Goal: Transaction & Acquisition: Purchase product/service

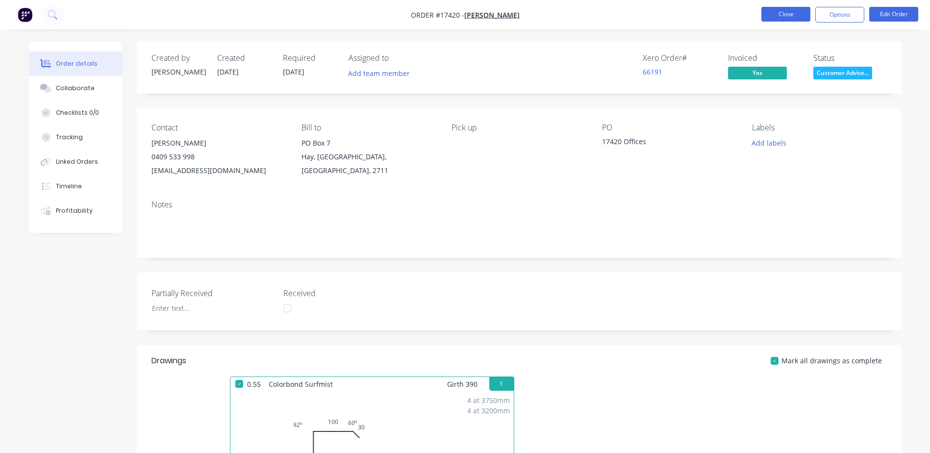
click at [782, 12] on button "Close" at bounding box center [785, 14] width 49 height 15
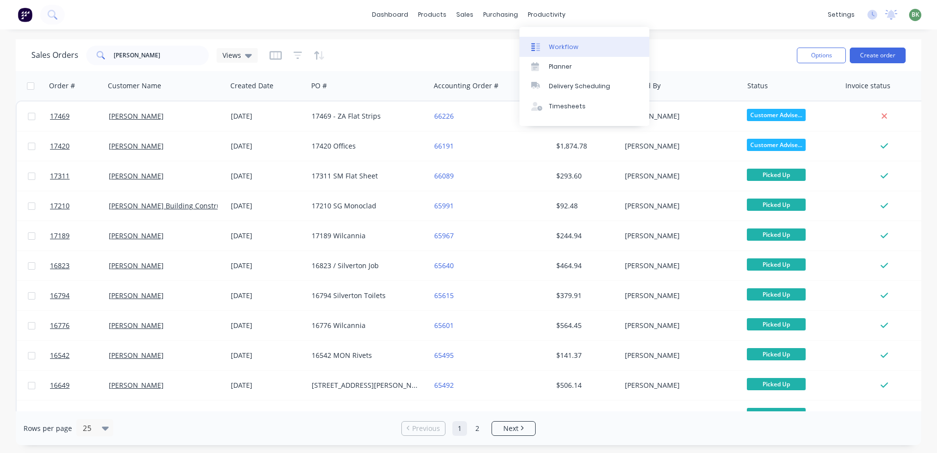
click at [563, 44] on div "Workflow" at bounding box center [563, 47] width 29 height 9
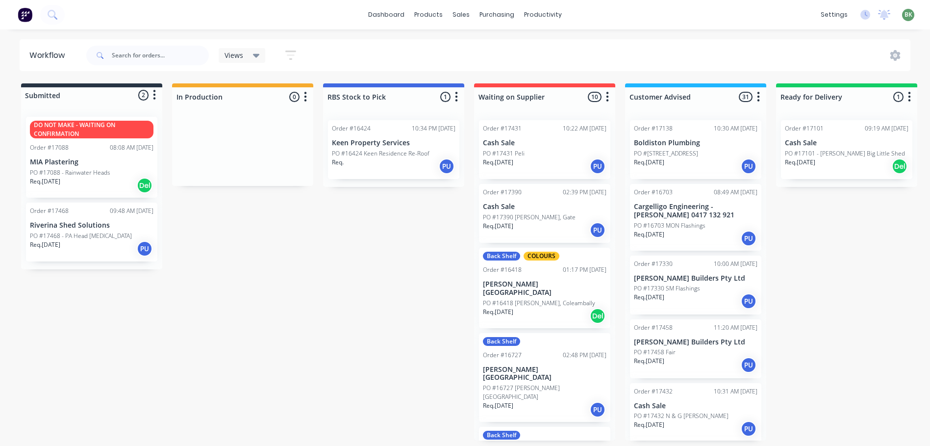
click at [92, 234] on p "PO #17468 - PA Head [MEDICAL_DATA]" at bounding box center [81, 235] width 102 height 9
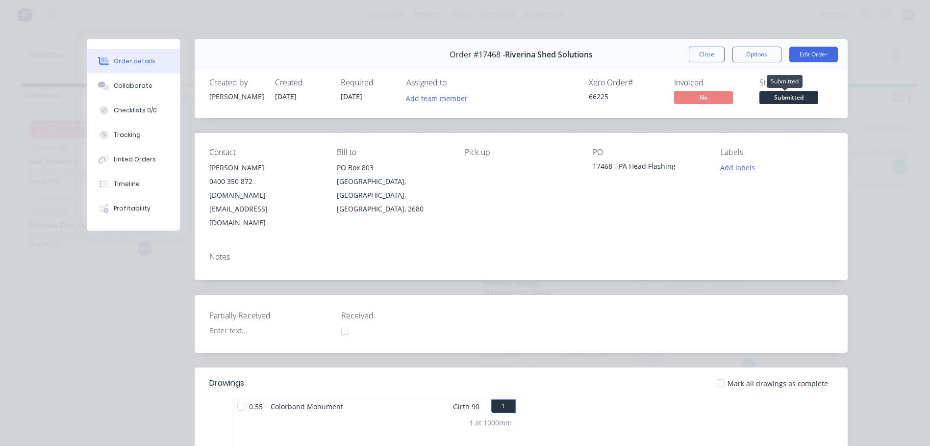
click at [793, 98] on span "Submitted" at bounding box center [788, 97] width 59 height 12
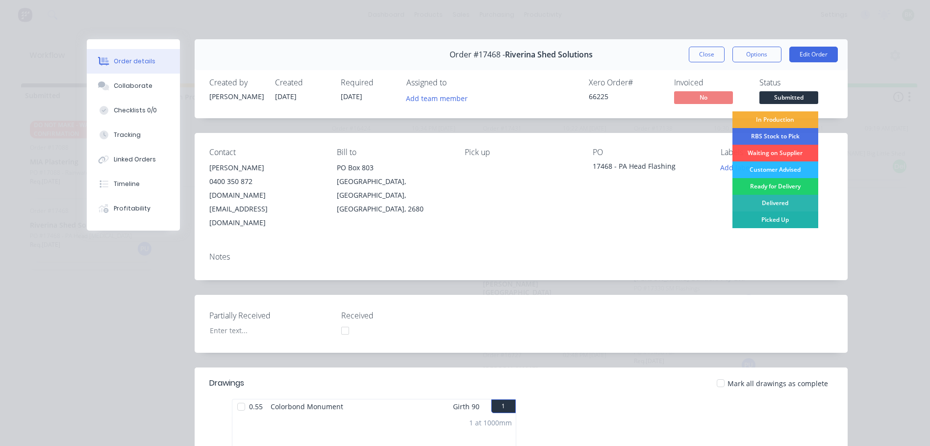
click at [766, 220] on div "Picked Up" at bounding box center [775, 219] width 86 height 17
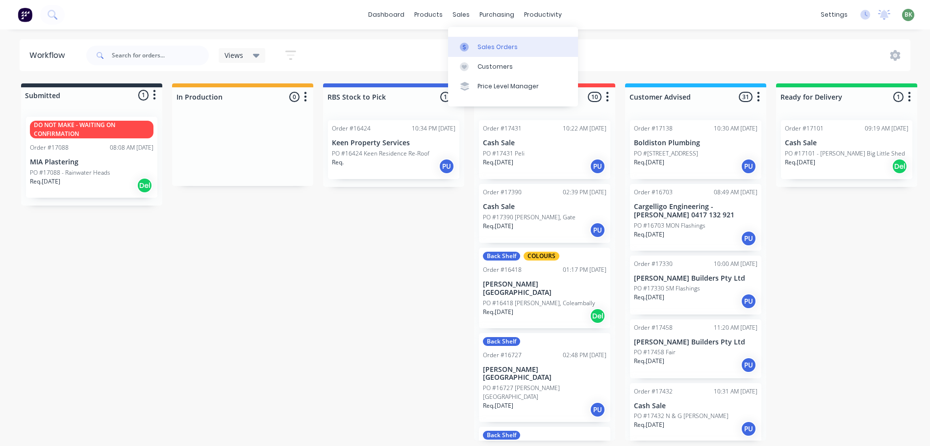
click at [487, 45] on div "Sales Orders" at bounding box center [498, 47] width 40 height 9
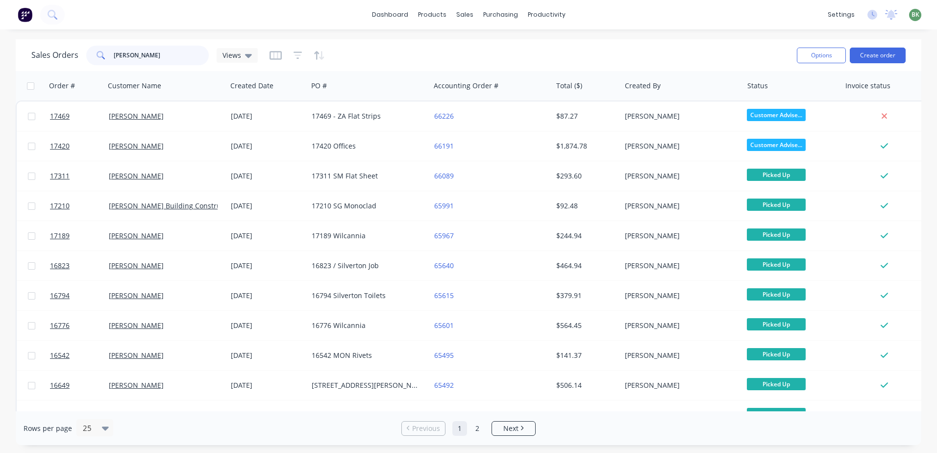
drag, startPoint x: 146, startPoint y: 50, endPoint x: 0, endPoint y: 35, distance: 146.8
click at [58, 39] on div "dashboard products sales purchasing productivity dashboard products Product Cat…" at bounding box center [468, 226] width 937 height 453
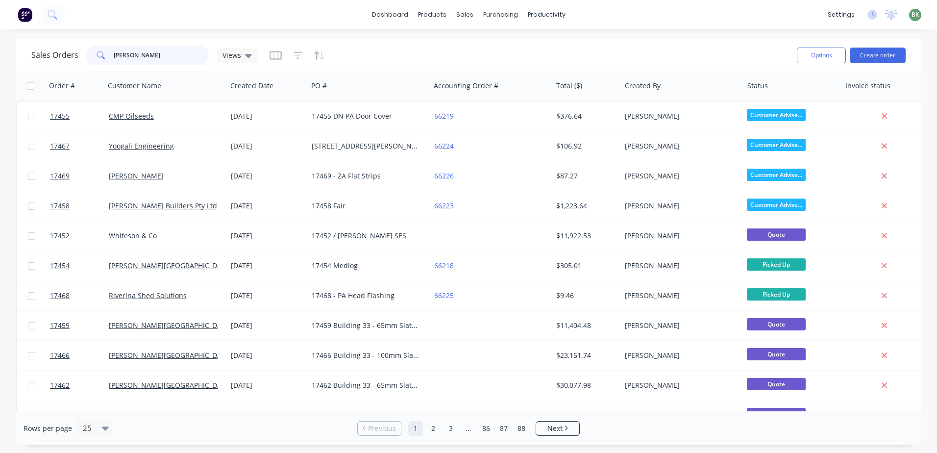
drag, startPoint x: 140, startPoint y: 57, endPoint x: 54, endPoint y: 64, distance: 85.6
click at [54, 65] on div "Sales Orders [PERSON_NAME] Views" at bounding box center [144, 56] width 227 height 20
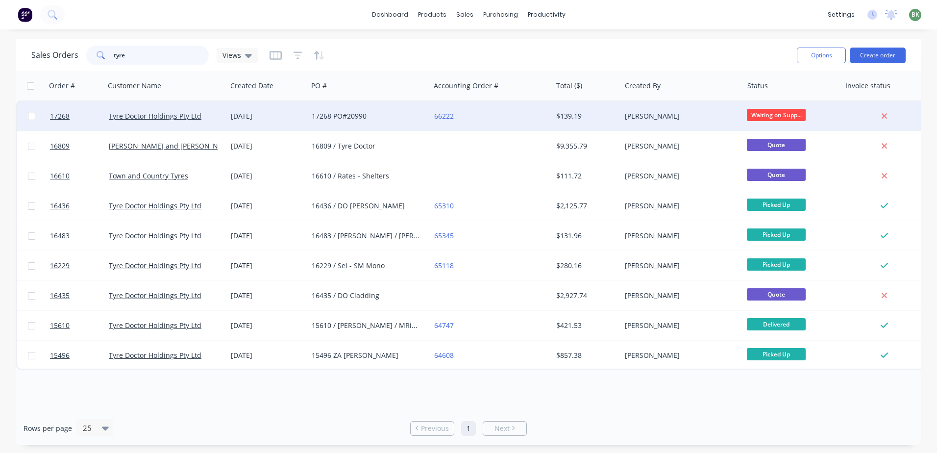
type input "tyre"
click at [321, 116] on div "17268 PO#20990" at bounding box center [366, 116] width 109 height 10
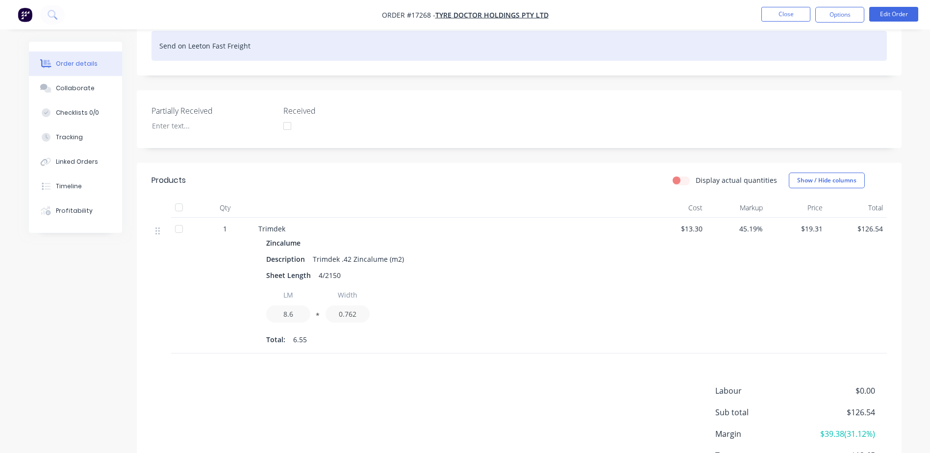
scroll to position [49, 0]
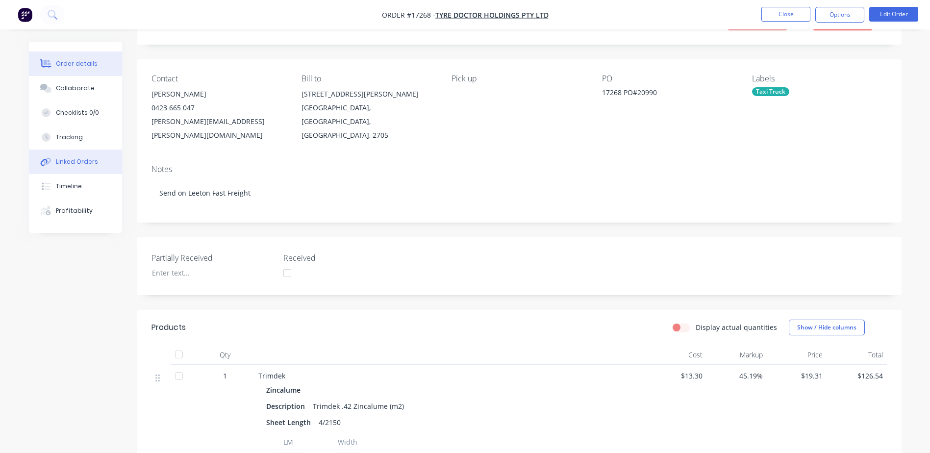
click at [76, 160] on div "Linked Orders" at bounding box center [77, 161] width 42 height 9
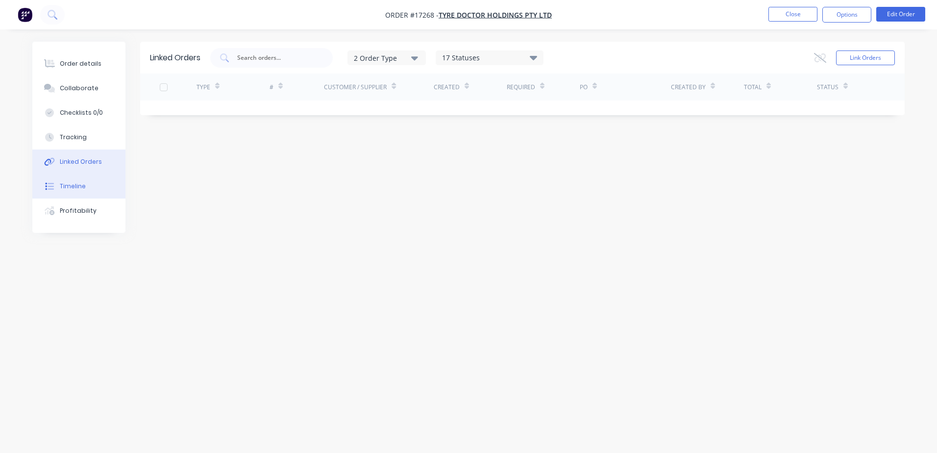
click at [73, 191] on button "Timeline" at bounding box center [78, 186] width 93 height 25
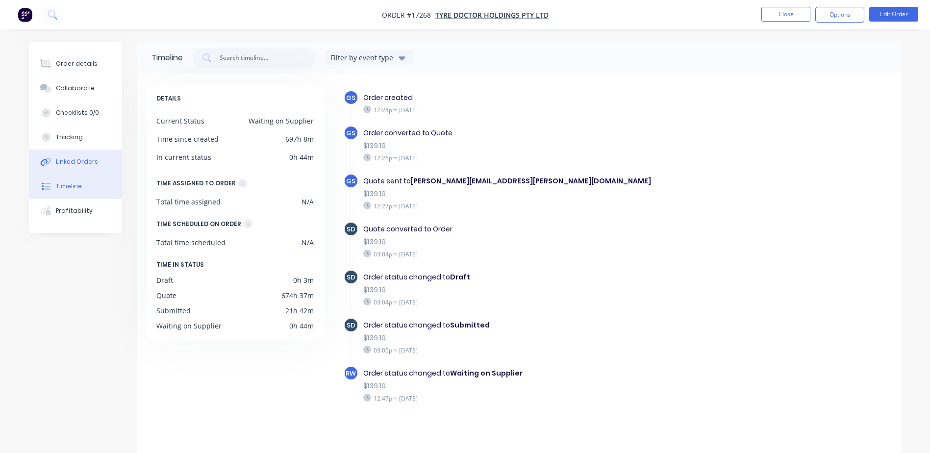
drag, startPoint x: 75, startPoint y: 71, endPoint x: 73, endPoint y: 154, distance: 83.9
click at [72, 136] on div "Order details Collaborate Checklists 0/0 Tracking Linked Orders Timeline Profit…" at bounding box center [75, 137] width 93 height 191
click at [80, 161] on div "Linked Orders" at bounding box center [77, 161] width 42 height 9
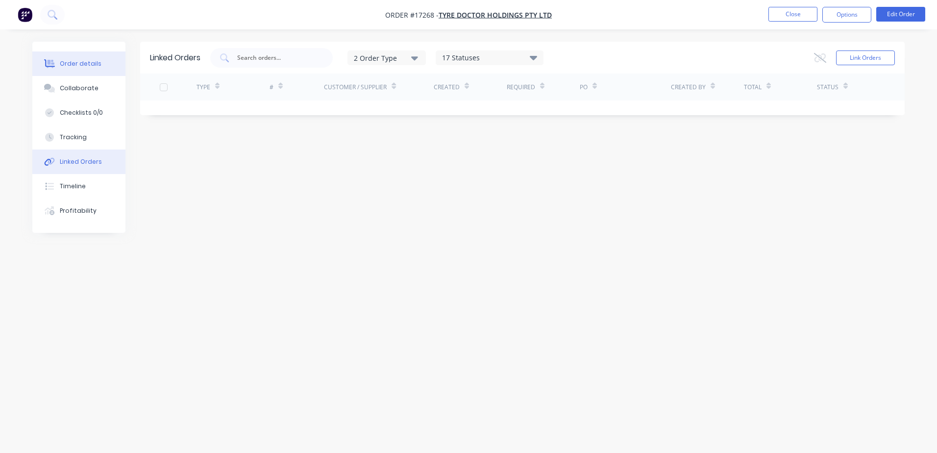
click at [82, 63] on div "Order details" at bounding box center [81, 63] width 42 height 9
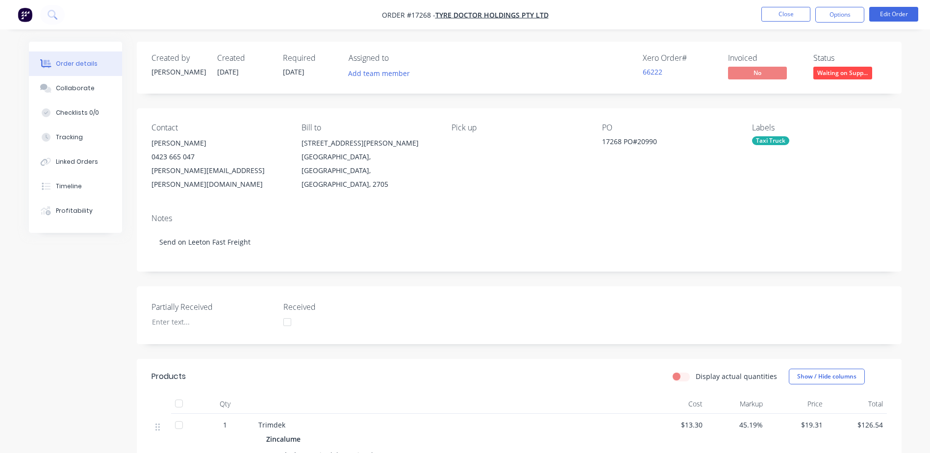
click at [846, 74] on span "Waiting on Supp..." at bounding box center [842, 73] width 59 height 12
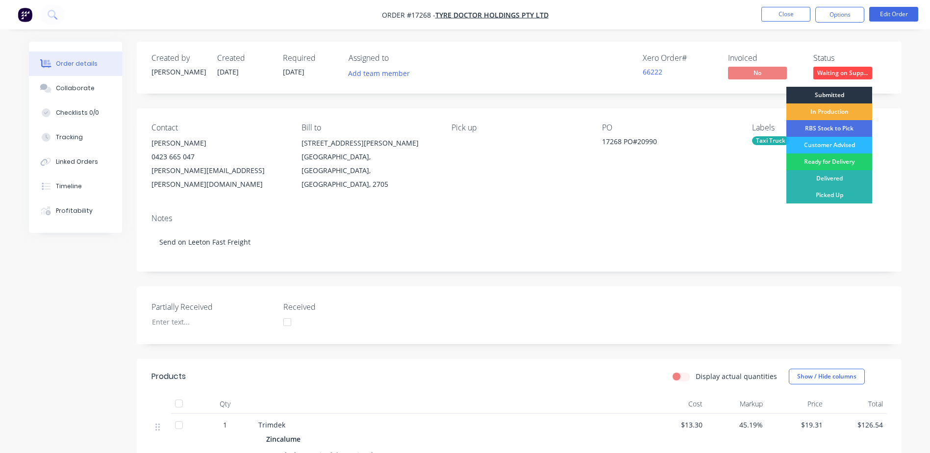
click at [827, 94] on div "Submitted" at bounding box center [829, 95] width 86 height 17
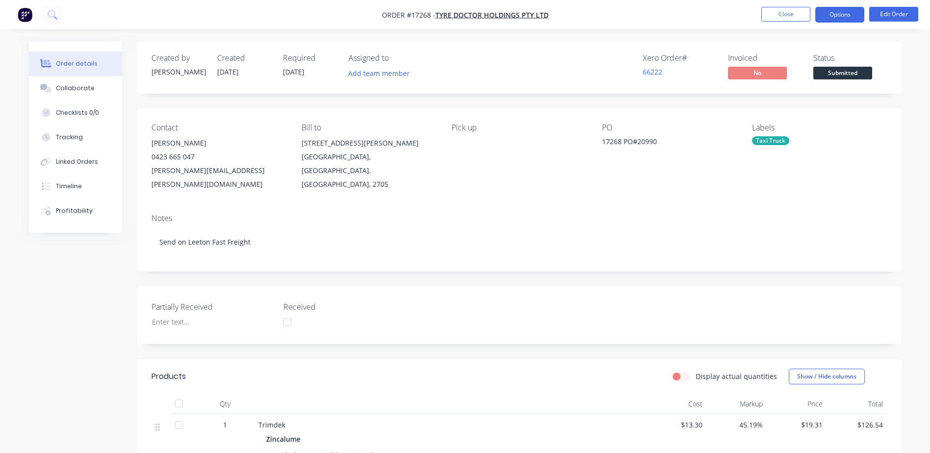
click at [840, 13] on button "Options" at bounding box center [839, 15] width 49 height 16
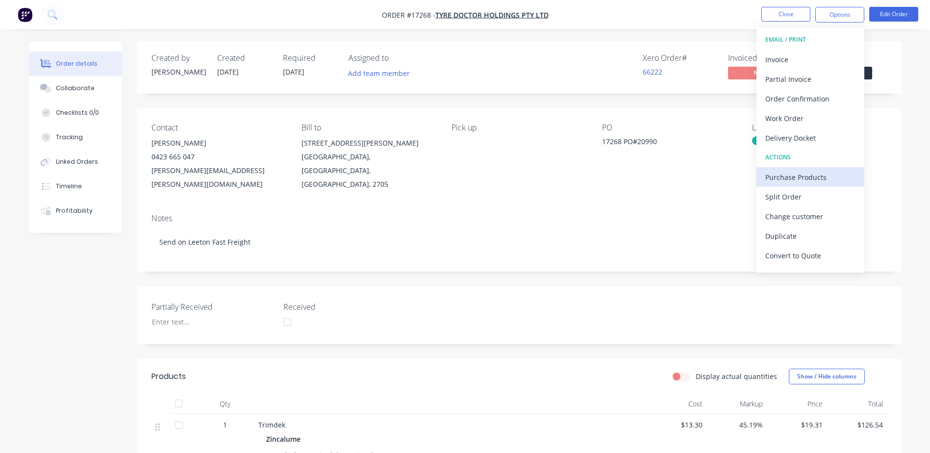
click at [789, 177] on div "Purchase Products" at bounding box center [810, 177] width 90 height 14
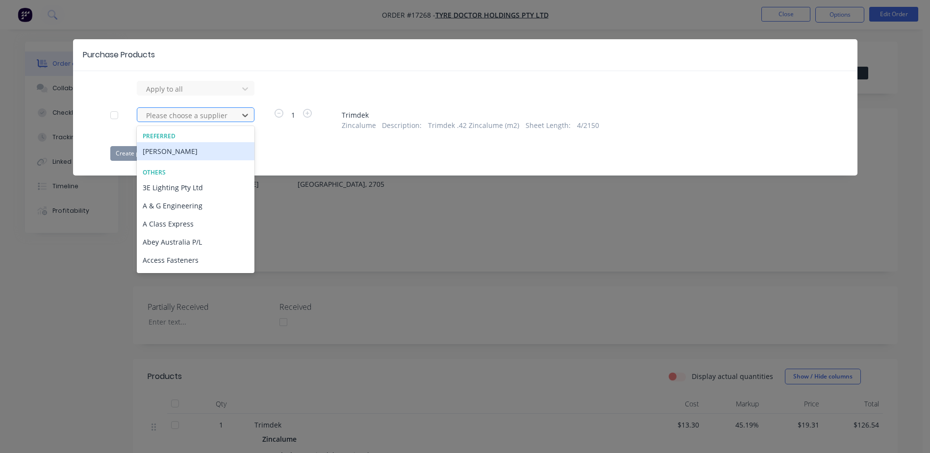
click at [233, 114] on div at bounding box center [189, 115] width 88 height 12
click at [202, 151] on div "[PERSON_NAME]" at bounding box center [196, 151] width 118 height 18
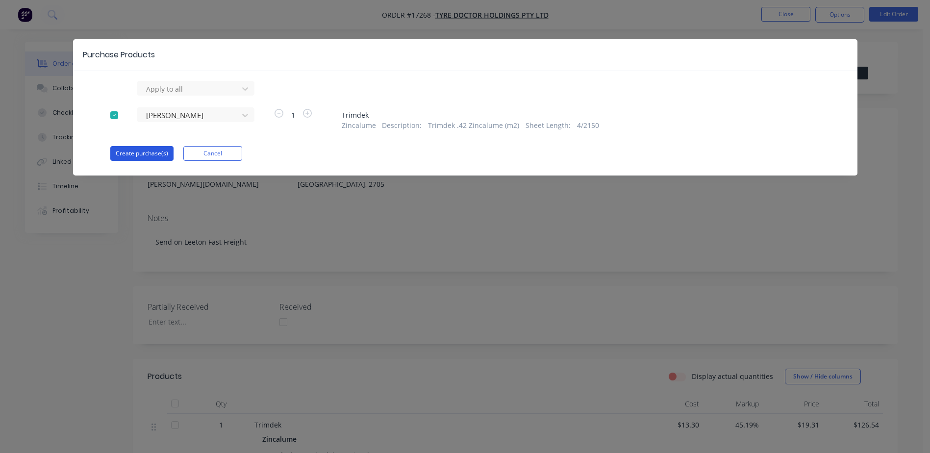
click at [144, 154] on button "Create purchase(s)" at bounding box center [141, 153] width 63 height 15
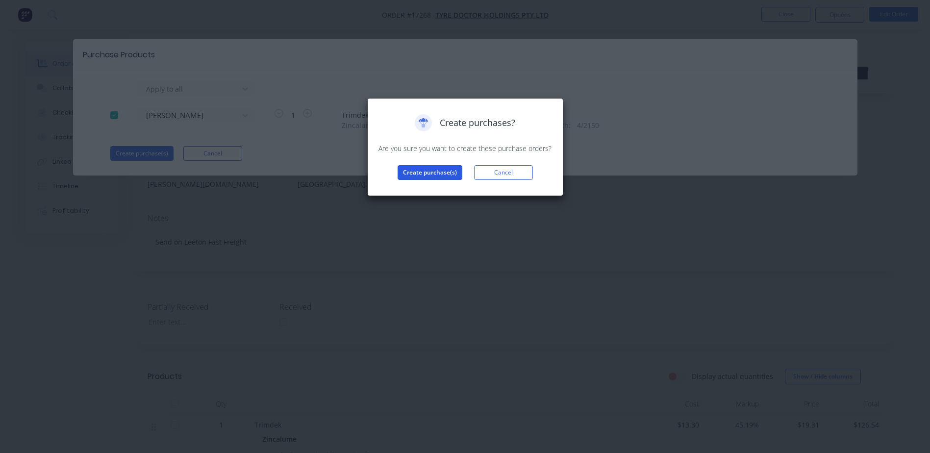
click at [430, 173] on button "Create purchase(s)" at bounding box center [430, 172] width 65 height 15
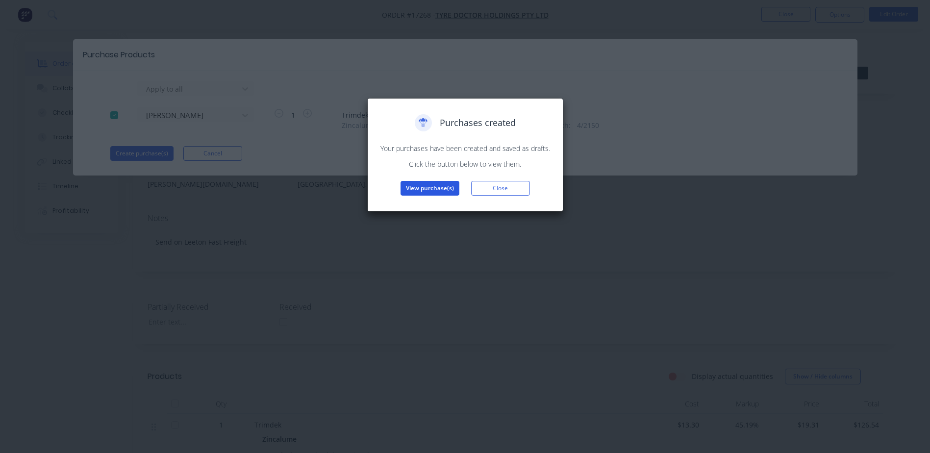
click at [433, 187] on button "View purchase(s)" at bounding box center [430, 188] width 59 height 15
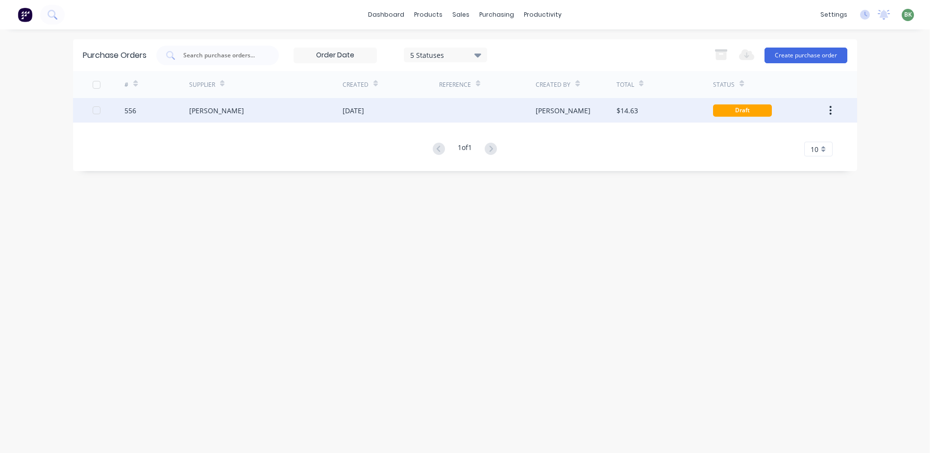
click at [228, 112] on div "[PERSON_NAME]" at bounding box center [265, 110] width 153 height 25
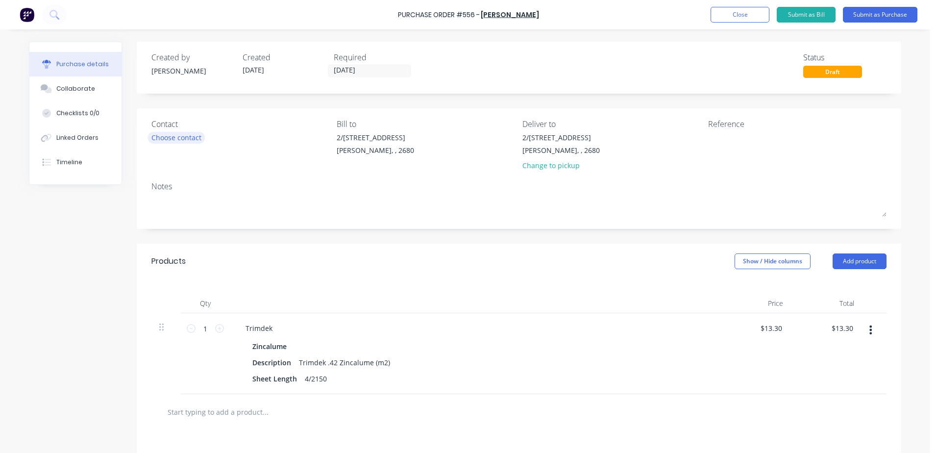
click at [183, 137] on div "Choose contact" at bounding box center [176, 137] width 50 height 10
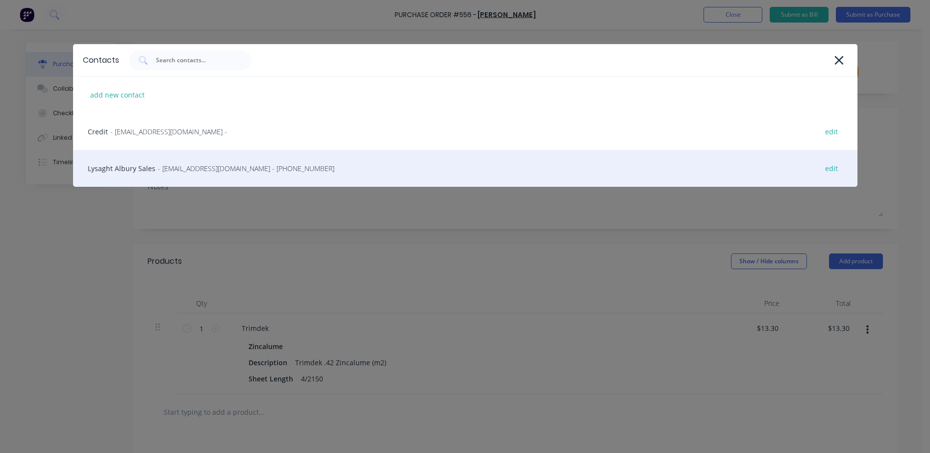
click at [183, 168] on span "- [EMAIL_ADDRESS][DOMAIN_NAME] - [PHONE_NUMBER]" at bounding box center [246, 168] width 177 height 10
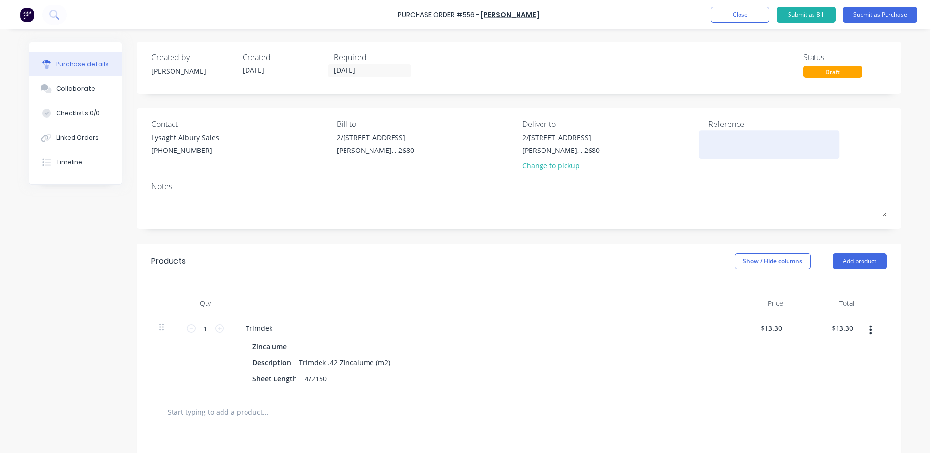
click at [727, 139] on textarea at bounding box center [769, 143] width 123 height 22
type textarea "556"
type textarea "x"
type textarea "556"
type textarea "x"
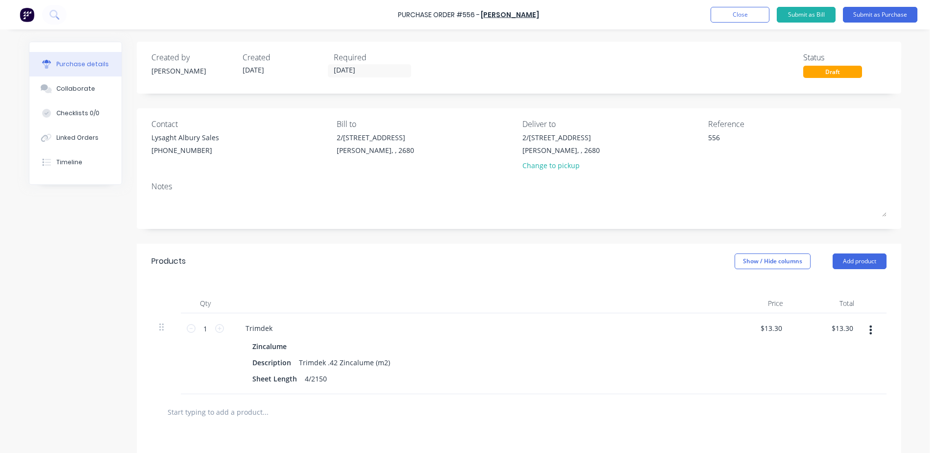
type textarea "556 /"
type textarea "x"
type textarea "556 /"
type textarea "x"
type textarea "556 /"
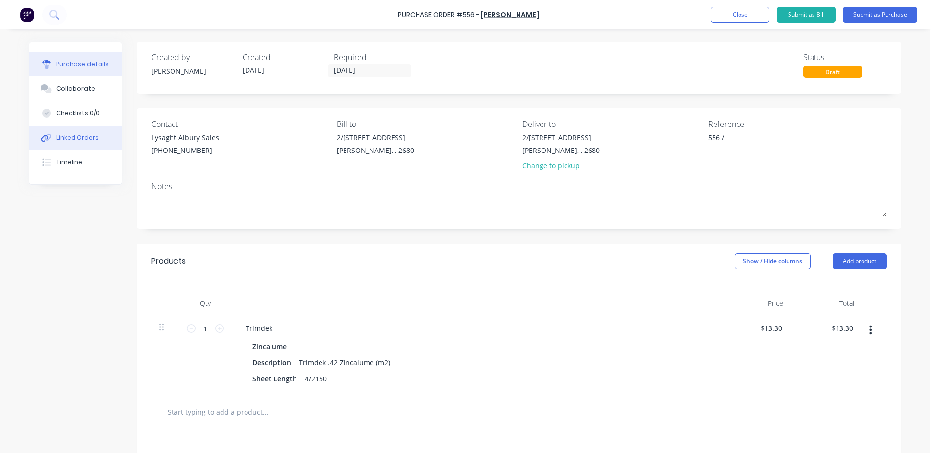
click at [65, 140] on div "Linked Orders" at bounding box center [77, 137] width 42 height 9
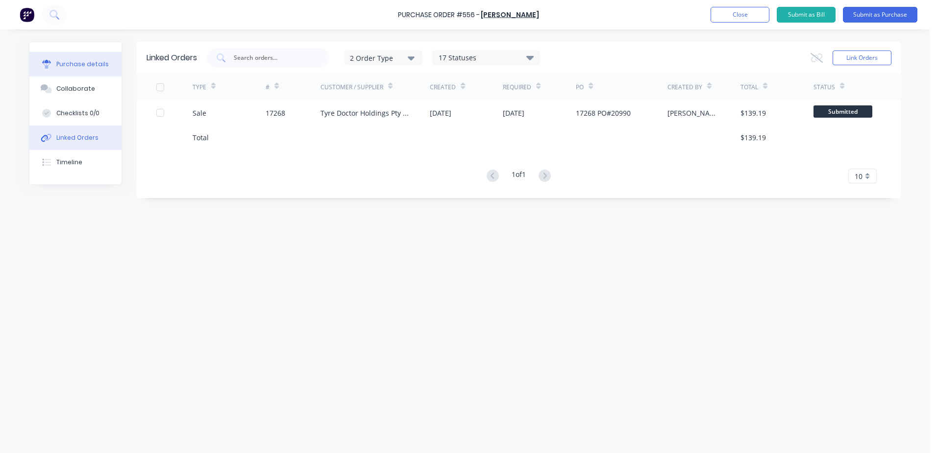
click at [81, 65] on div "Purchase details" at bounding box center [82, 64] width 52 height 9
type textarea "x"
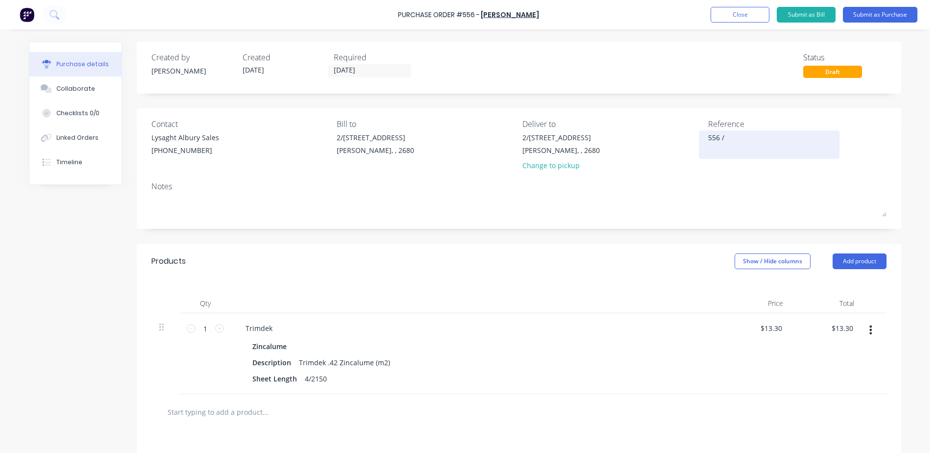
click at [734, 138] on textarea "556 /" at bounding box center [769, 143] width 123 height 22
type textarea "556 / 17268 Tyre Doc"
type textarea "x"
type textarea "556 / 17268 Tyre Doc"
click at [877, 15] on button "Submit as Purchase" at bounding box center [880, 15] width 75 height 16
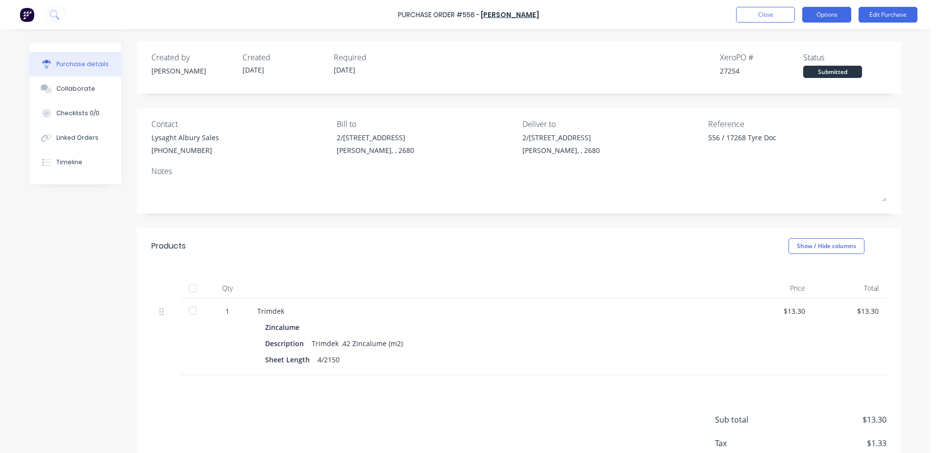
click at [833, 16] on button "Options" at bounding box center [827, 15] width 49 height 16
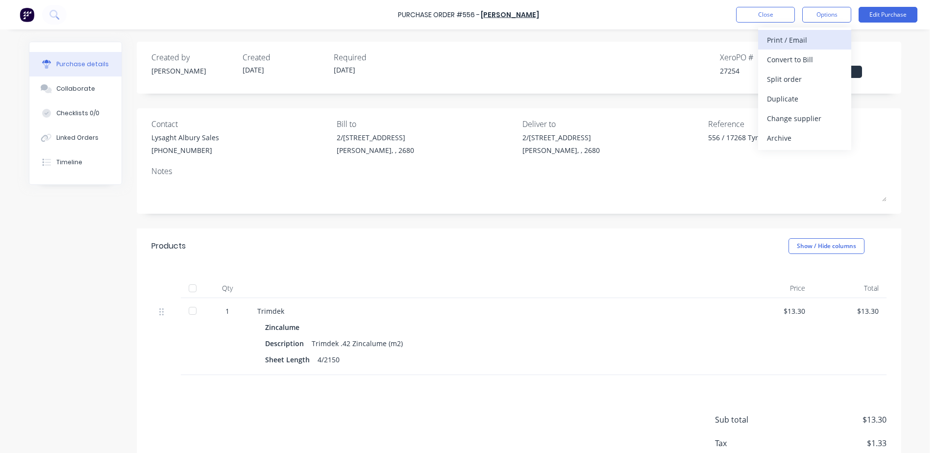
click at [801, 43] on div "Print / Email" at bounding box center [805, 40] width 76 height 14
click at [799, 59] on div "With pricing" at bounding box center [805, 59] width 76 height 14
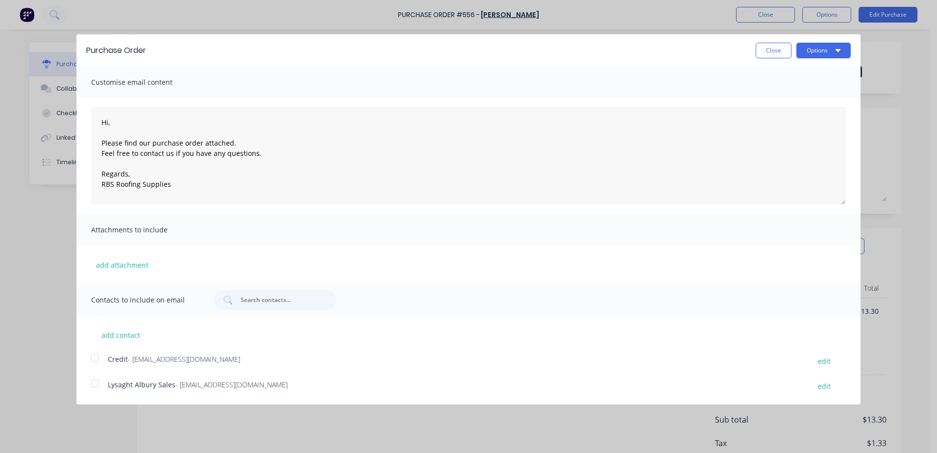
click at [90, 383] on div at bounding box center [95, 384] width 20 height 20
click at [829, 50] on button "Options" at bounding box center [824, 51] width 54 height 16
click at [796, 99] on div "Email" at bounding box center [805, 95] width 76 height 14
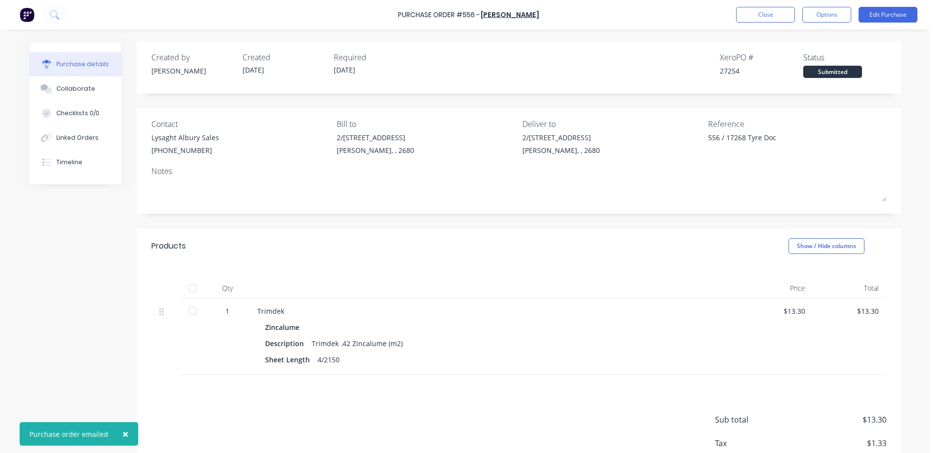
type textarea "x"
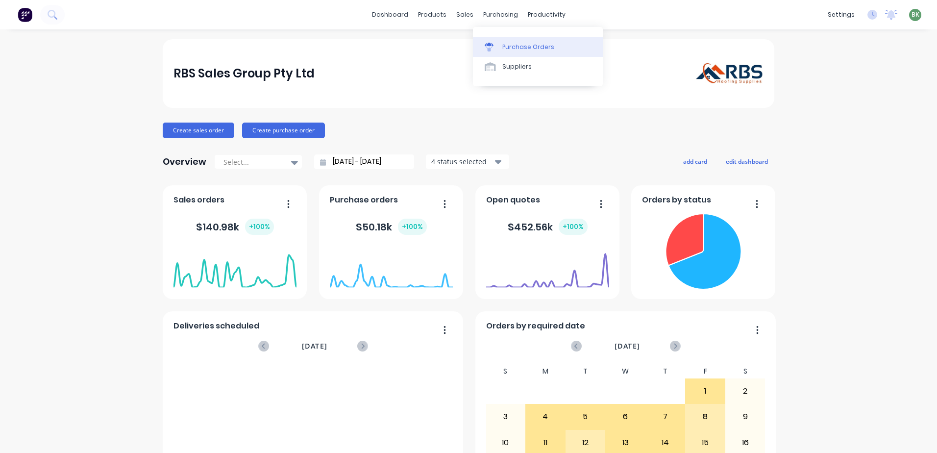
click at [521, 46] on div "Purchase Orders" at bounding box center [529, 47] width 52 height 9
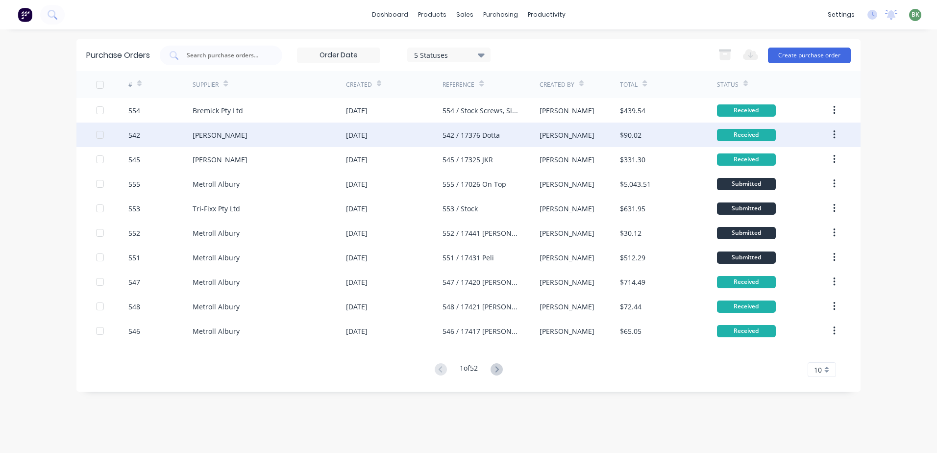
click at [229, 133] on div "[PERSON_NAME]" at bounding box center [220, 135] width 55 height 10
